Goal: Answer question/provide support: Share knowledge or assist other users

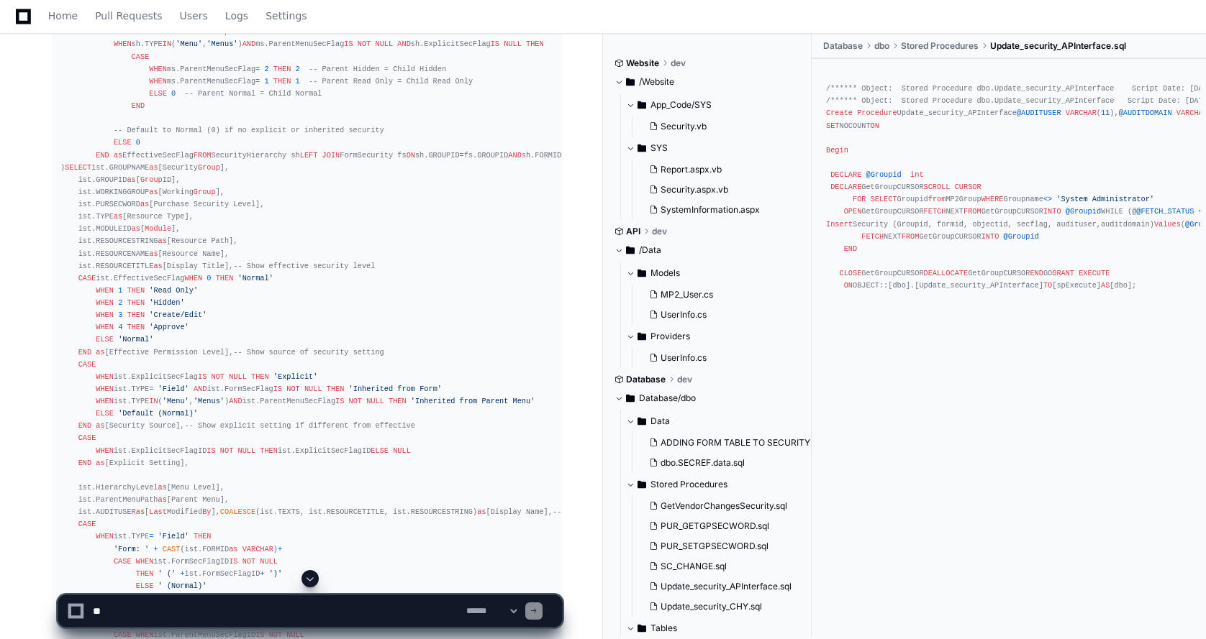
click at [307, 580] on span at bounding box center [310, 579] width 12 height 12
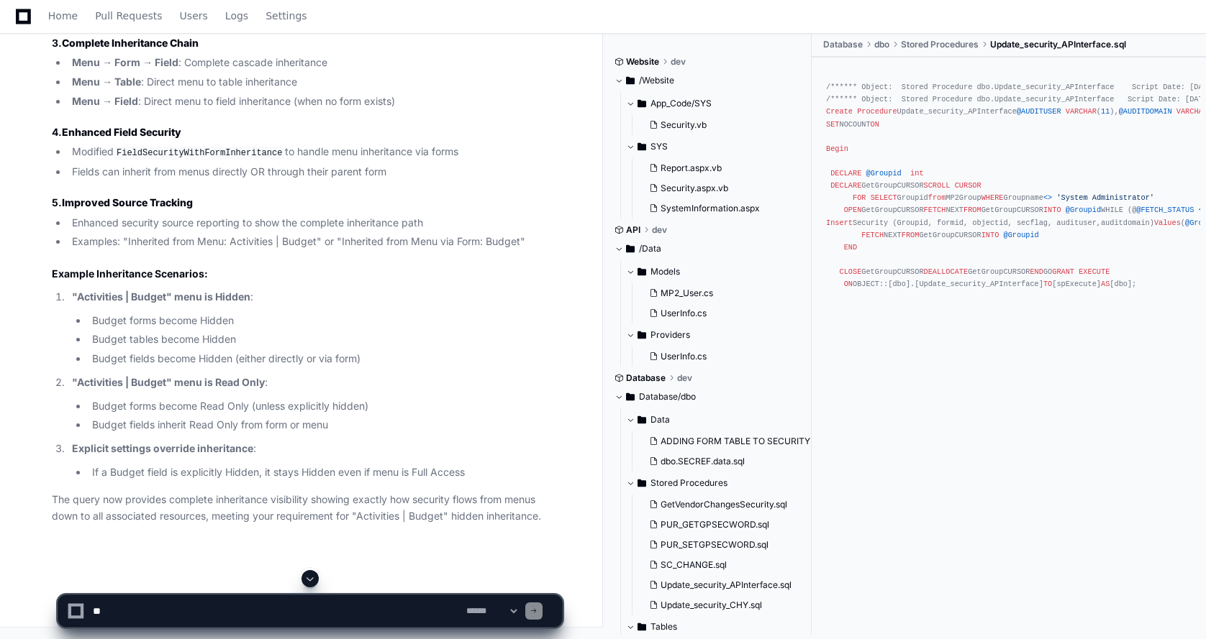
scroll to position [25475, 0]
click at [308, 575] on span at bounding box center [310, 579] width 12 height 12
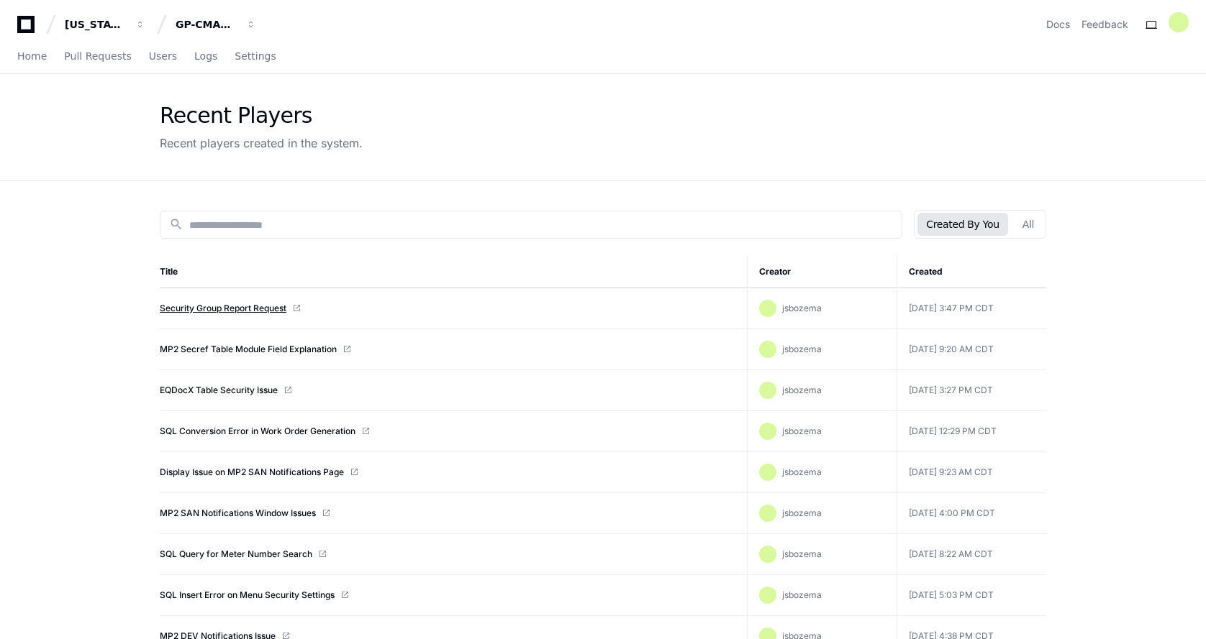
click at [211, 311] on link "Security Group Report Request" at bounding box center [223, 309] width 127 height 12
click at [209, 311] on link "MP2 Security Groups Read-Only Forms" at bounding box center [240, 309] width 161 height 12
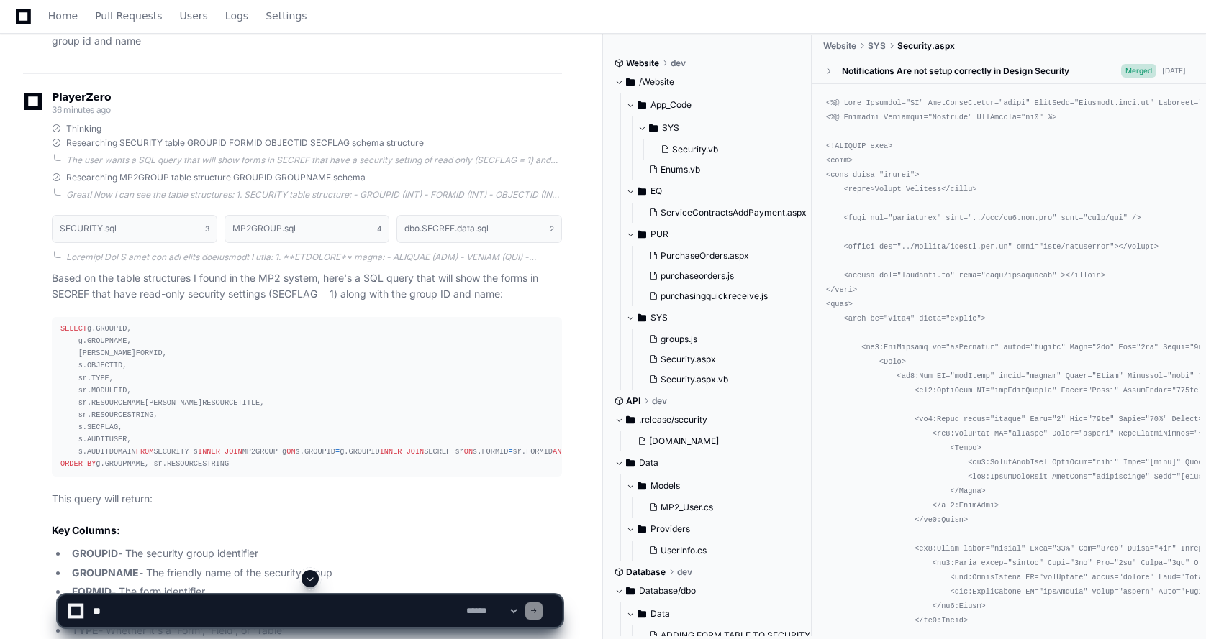
click at [310, 582] on span at bounding box center [310, 579] width 12 height 12
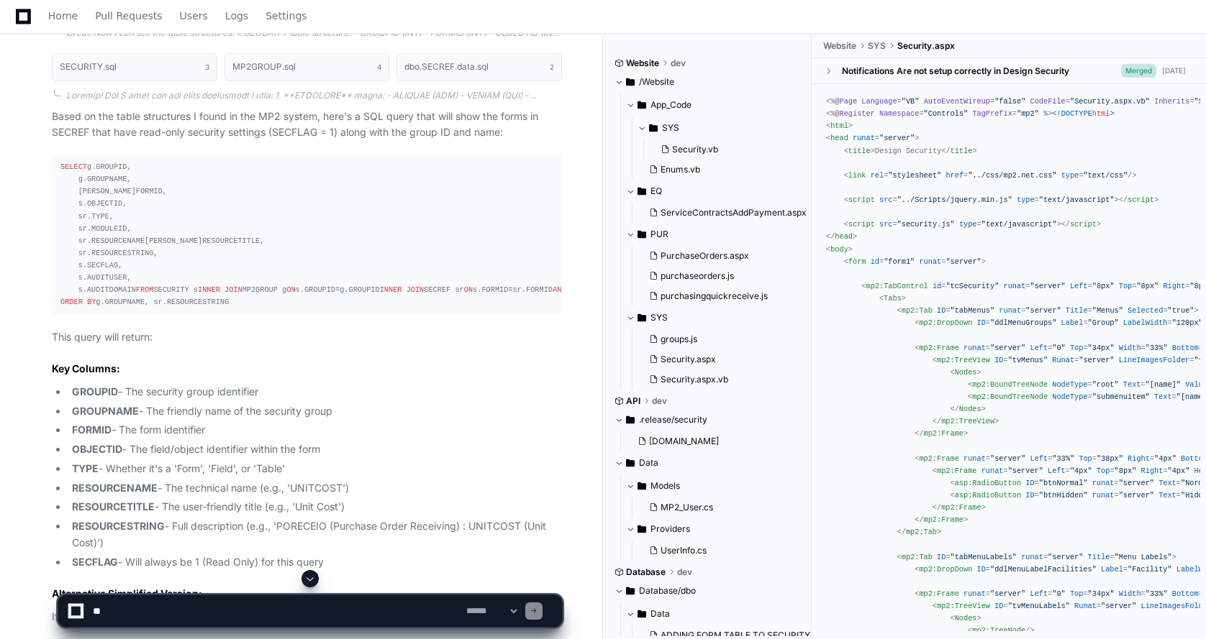
scroll to position [1796, 0]
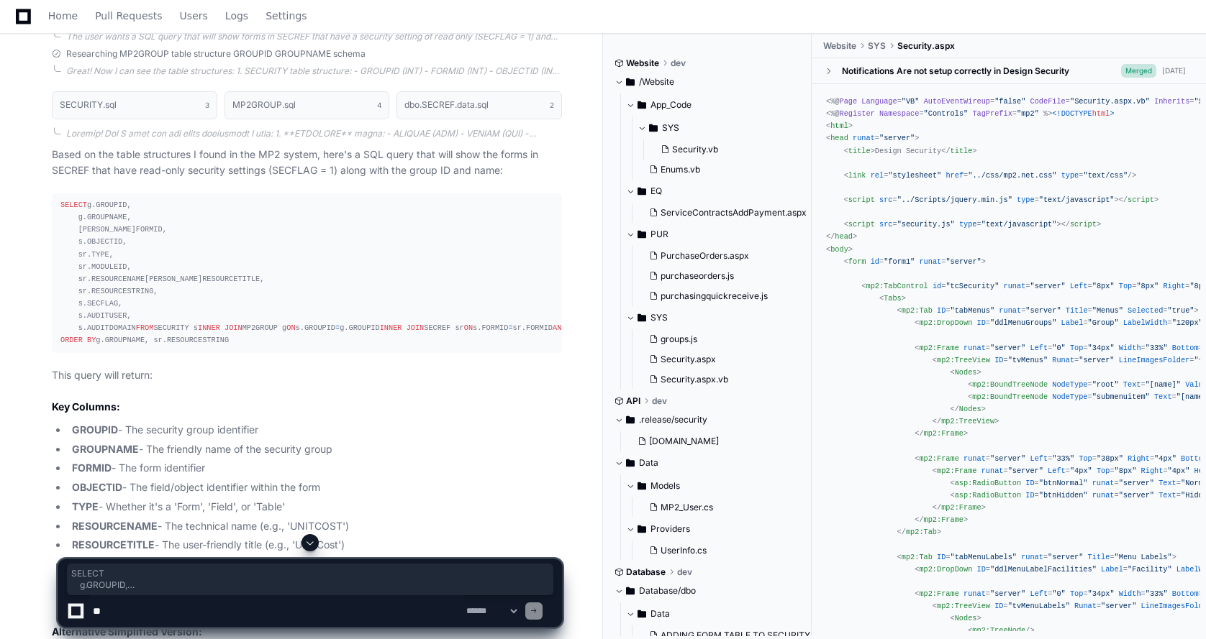
drag, startPoint x: 55, startPoint y: 201, endPoint x: 343, endPoint y: 416, distance: 359.7
click at [343, 353] on pre "SELECT g.GROUPID, g.GROUPNAME, s.FORMID, s.OBJECTID, sr.TYPE, sr.MODULEID, sr.R…" at bounding box center [307, 273] width 510 height 160
copy div "SELECT g.GROUPID, g.GROUPNAME, s.FORMID, s.OBJECTID, sr.TYPE, sr.MODULEID, sr.R…"
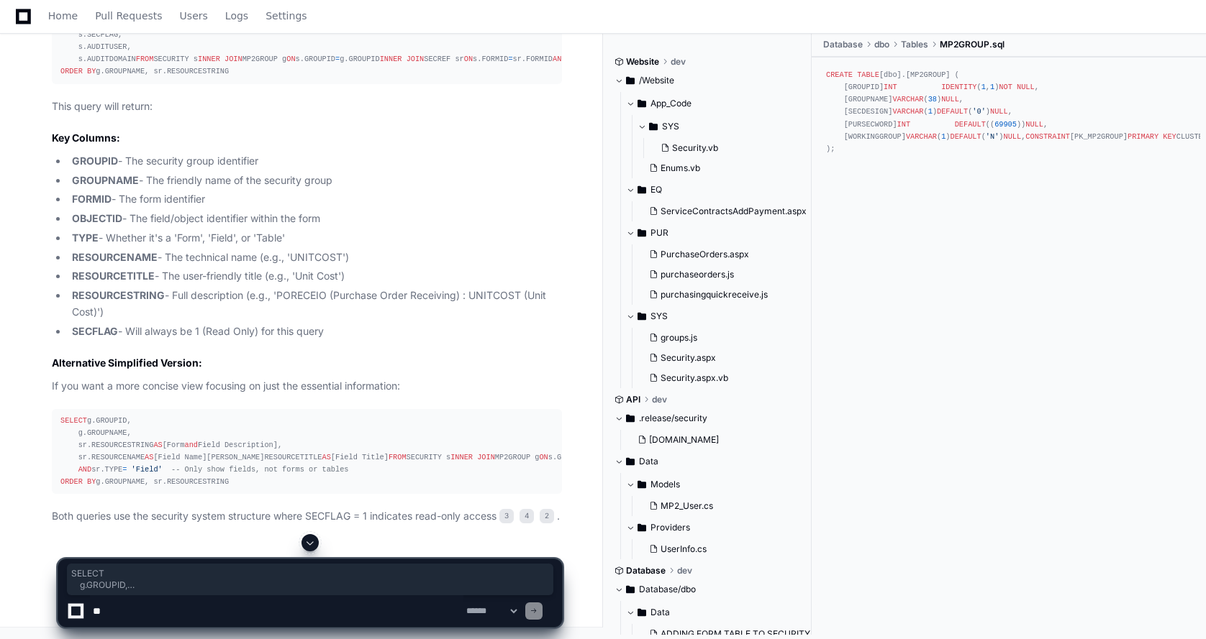
scroll to position [2228, 0]
click at [268, 466] on div "SELECT g.GROUPID, g.GROUPNAME, sr.RESOURCESTRING AS [Form and Field Description…" at bounding box center [306, 452] width 493 height 74
drag, startPoint x: 229, startPoint y: 465, endPoint x: 50, endPoint y: 331, distance: 224.1
click at [50, 331] on div "SECURITY.sql 3 MP2GROUP.sql 4 dbo.SECREF.data.sql 2 Based on the table structur…" at bounding box center [292, 169] width 539 height 711
copy div "SELECT g.GROUPID, g.GROUPNAME, sr.RESOURCESTRING AS [Form and Field Description…"
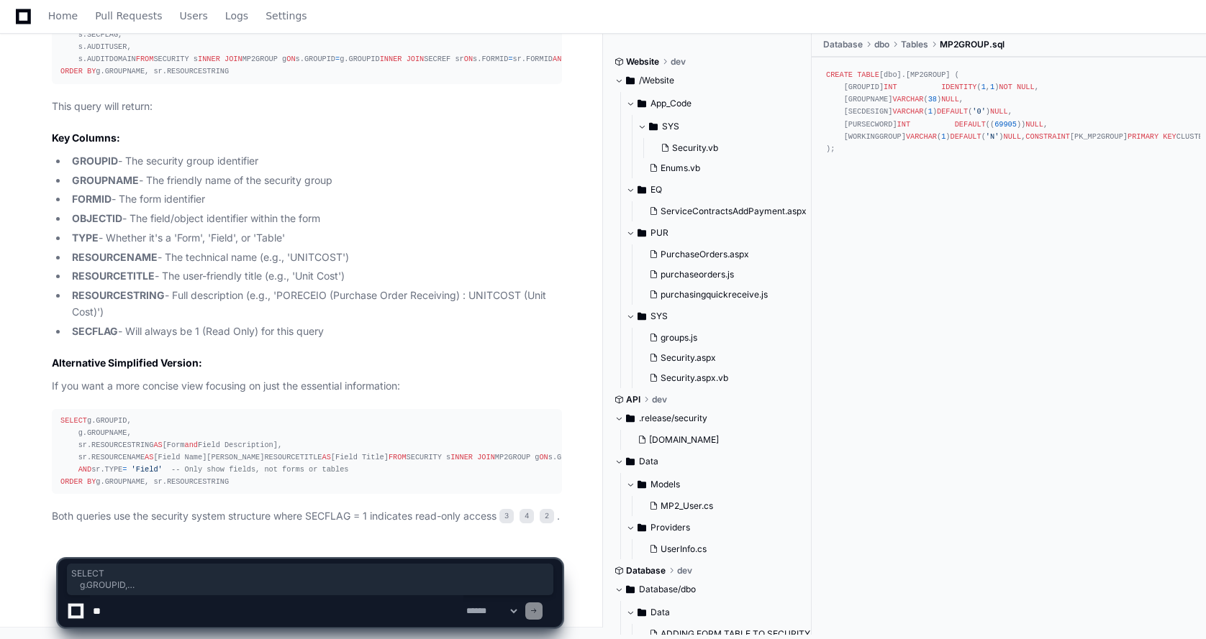
click at [231, 415] on div "SELECT g.GROUPID, g.GROUPNAME, sr.RESOURCESTRING AS [Form and Field Description…" at bounding box center [306, 452] width 493 height 74
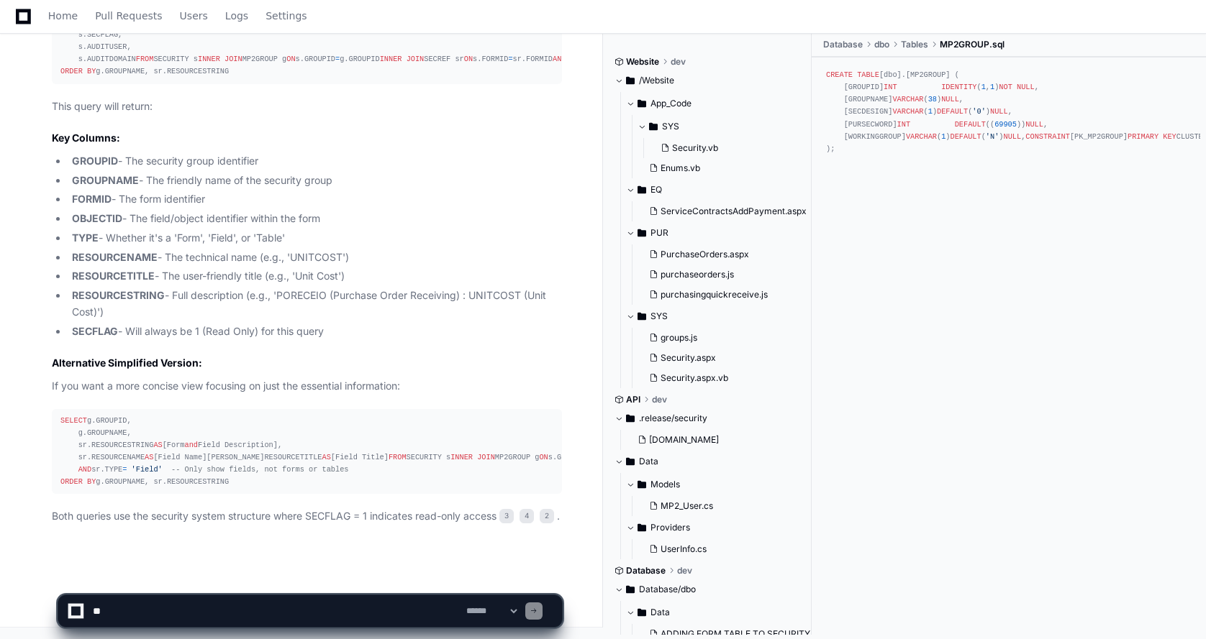
click at [163, 524] on p "Both queries use the security system structure where SECFLAG = 1 indicates read…" at bounding box center [307, 517] width 510 height 17
click at [125, 610] on textarea at bounding box center [276, 612] width 373 height 32
click at [186, 620] on textarea at bounding box center [276, 612] width 373 height 32
click at [215, 610] on textarea at bounding box center [276, 612] width 373 height 32
click at [247, 607] on textarea at bounding box center [276, 612] width 373 height 32
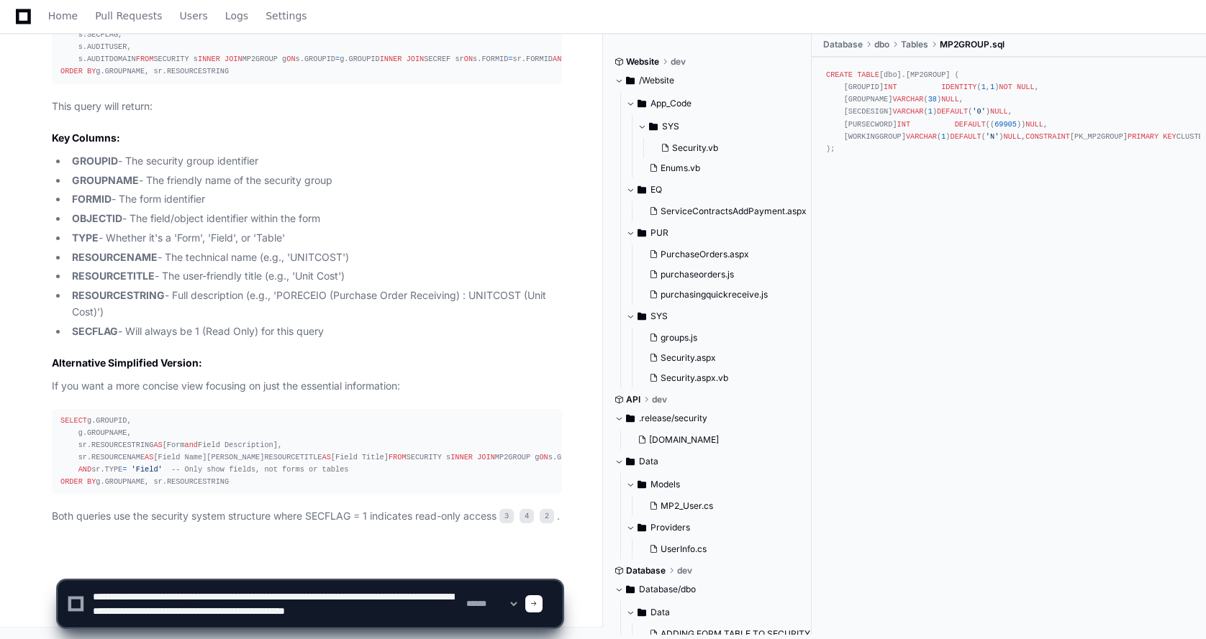
scroll to position [4, 0]
click at [427, 609] on textarea at bounding box center [276, 604] width 373 height 46
click at [442, 610] on textarea at bounding box center [276, 604] width 373 height 46
click at [232, 614] on textarea at bounding box center [276, 604] width 373 height 46
click at [222, 619] on textarea at bounding box center [276, 604] width 373 height 46
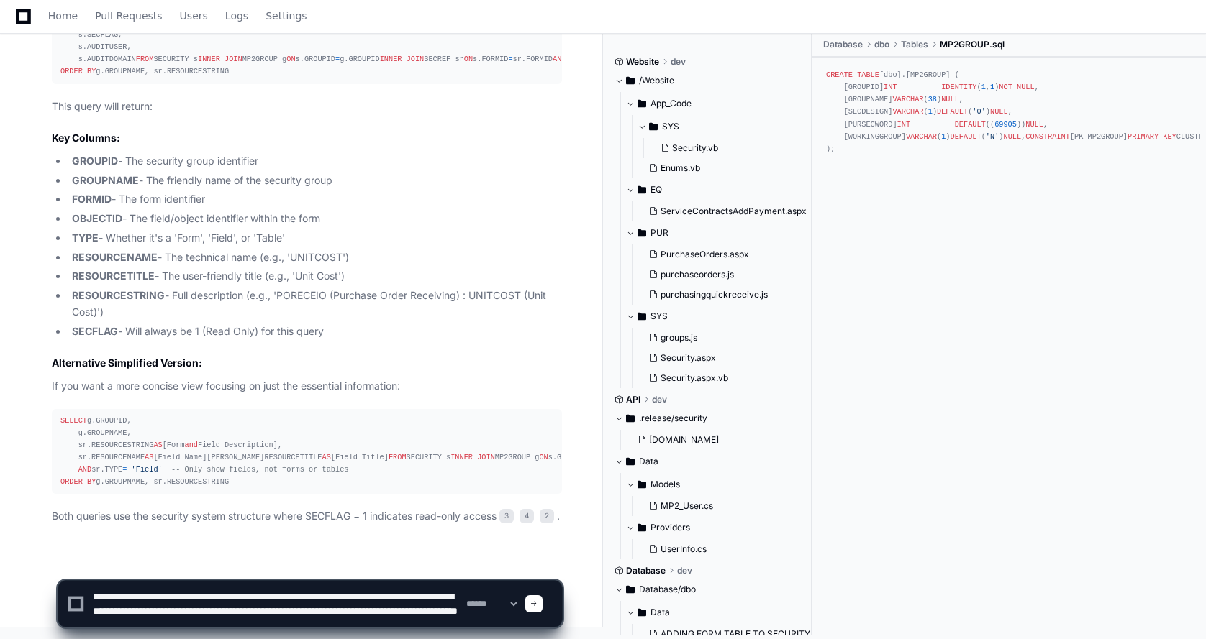
click at [370, 618] on textarea at bounding box center [276, 604] width 373 height 46
paste textarea "**********"
type textarea "**********"
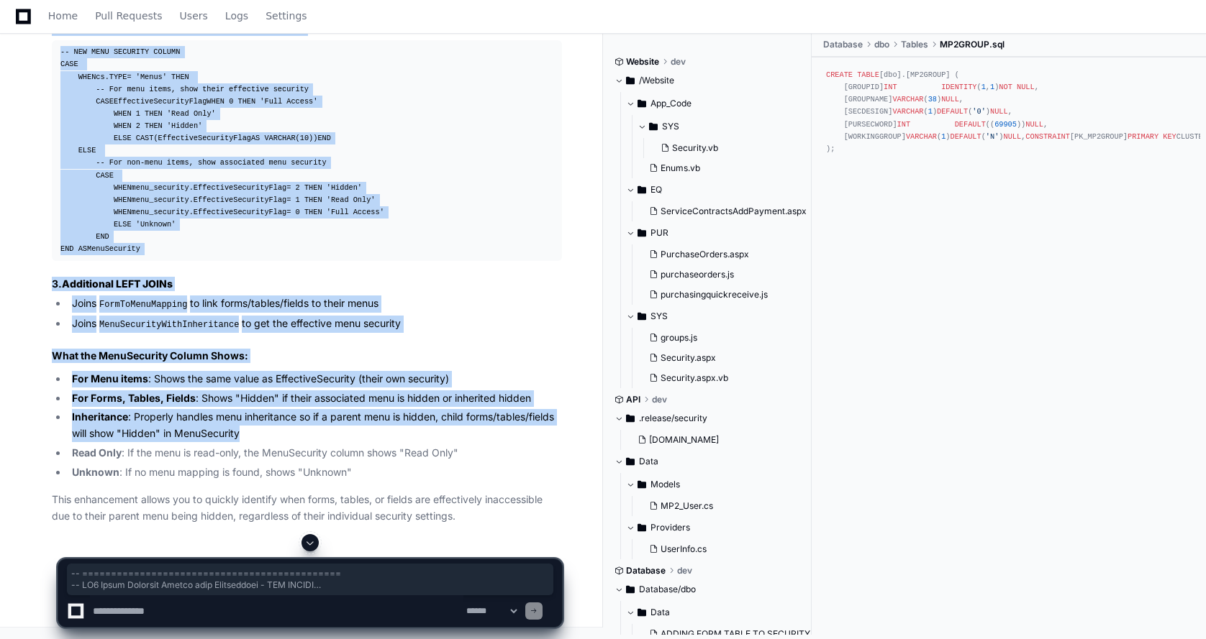
scroll to position [11316, 0]
drag, startPoint x: 61, startPoint y: 198, endPoint x: 479, endPoint y: 286, distance: 427.2
copy article "-- ============================================= -- MP2 Group Security Report w…"
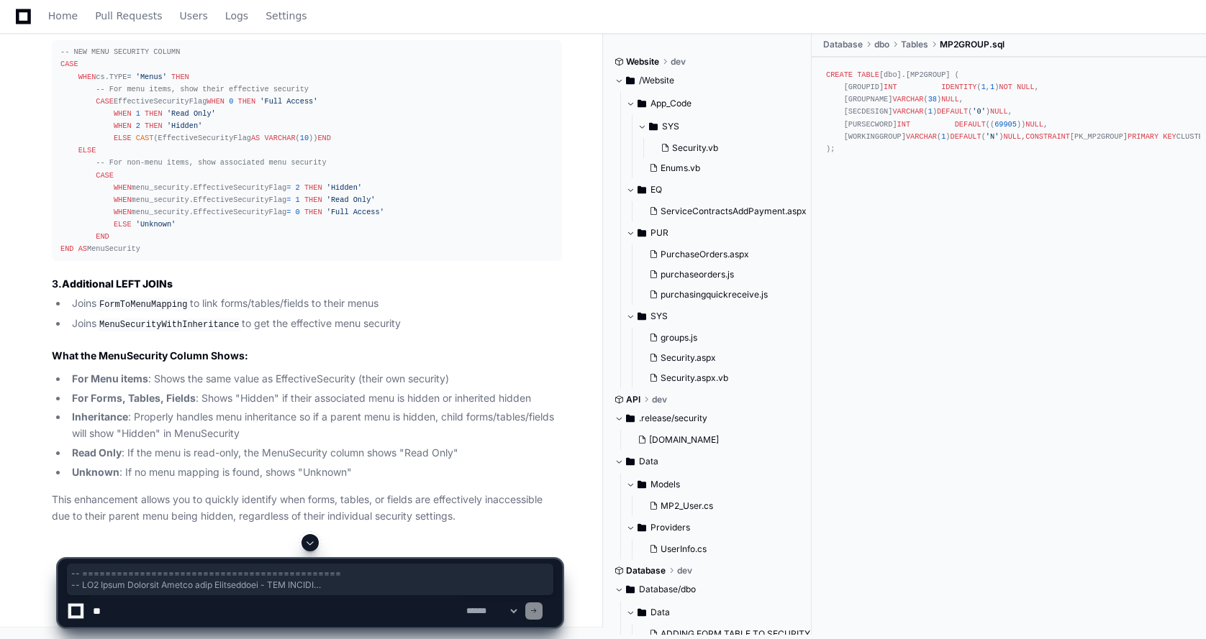
scroll to position [10770, 0]
